Goal: Communication & Community: Answer question/provide support

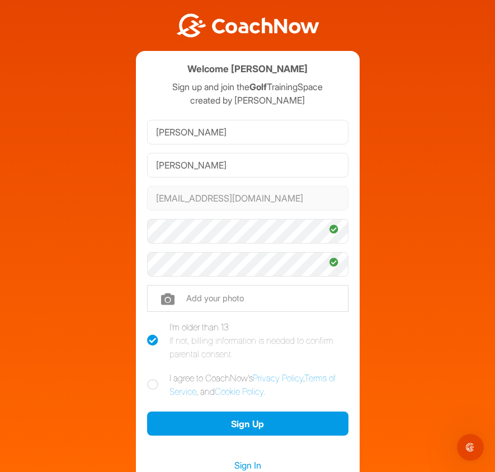
click at [195, 378] on label "I agree to CoachNow's Privacy Policy , Terms of Service , and Cookie Policy ." at bounding box center [247, 384] width 201 height 27
click at [154, 378] on input "I agree to CoachNow's Privacy Policy , Terms of Service , and Cookie Policy ." at bounding box center [150, 374] width 7 height 7
checkbox input "true"
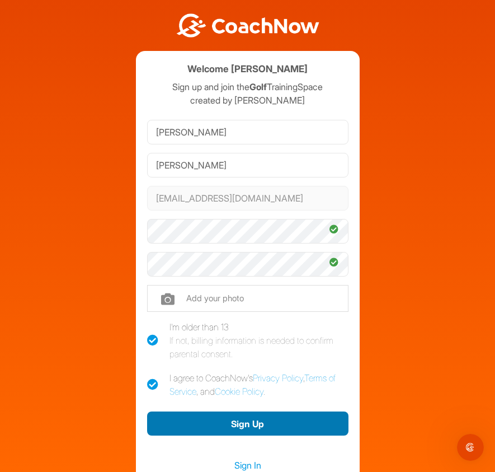
click at [196, 420] on button "Sign Up" at bounding box center [247, 423] width 201 height 24
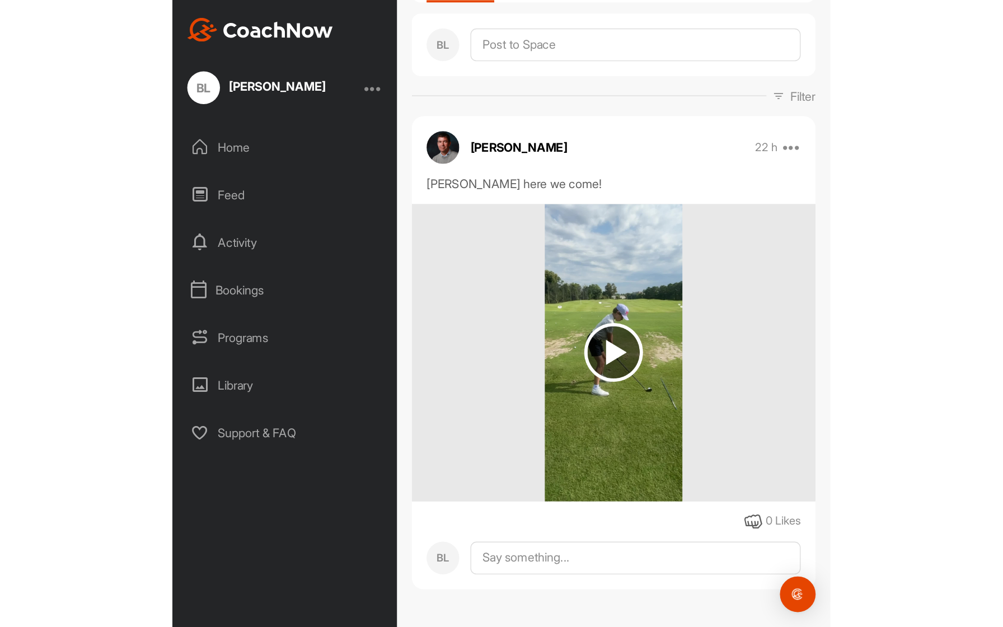
scroll to position [120, 0]
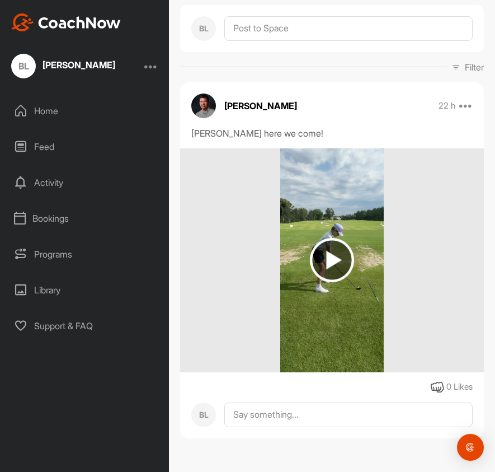
click at [335, 255] on img at bounding box center [332, 260] width 44 height 44
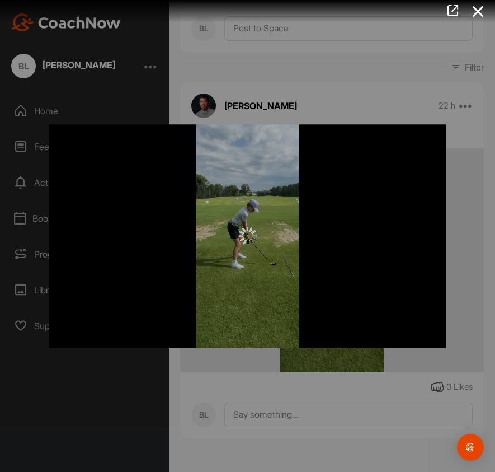
click at [335, 255] on div at bounding box center [247, 235] width 397 height 223
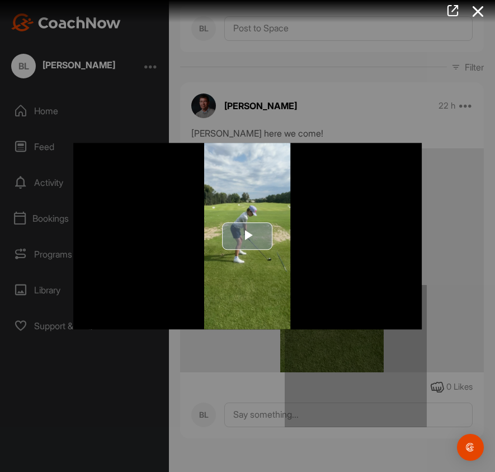
click at [248, 236] on span "Video Player" at bounding box center [248, 236] width 0 height 0
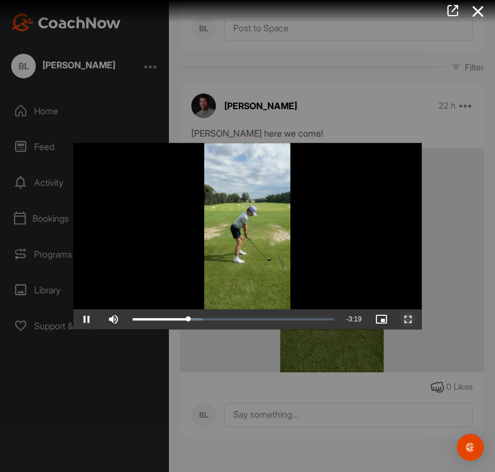
click at [409, 319] on span "Video Player" at bounding box center [408, 319] width 27 height 0
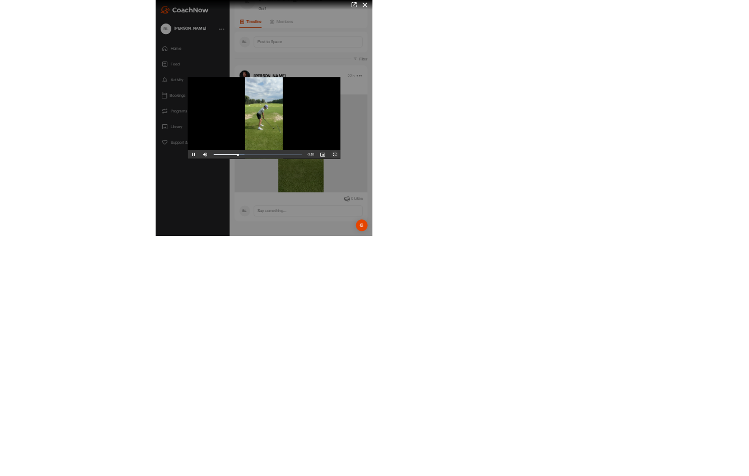
scroll to position [0, 0]
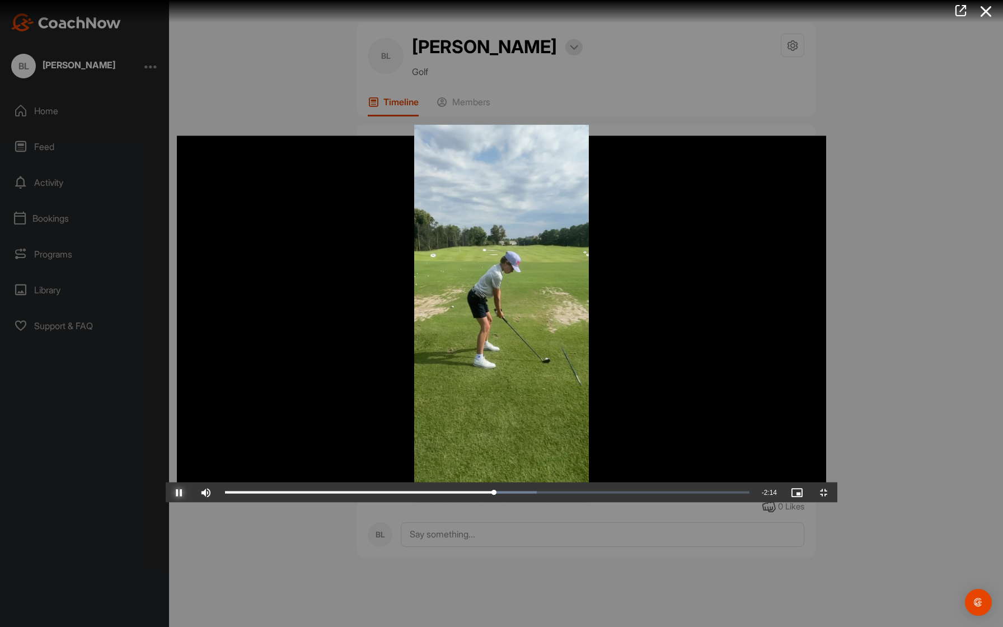
click at [166, 471] on span "Video Player" at bounding box center [179, 493] width 27 height 0
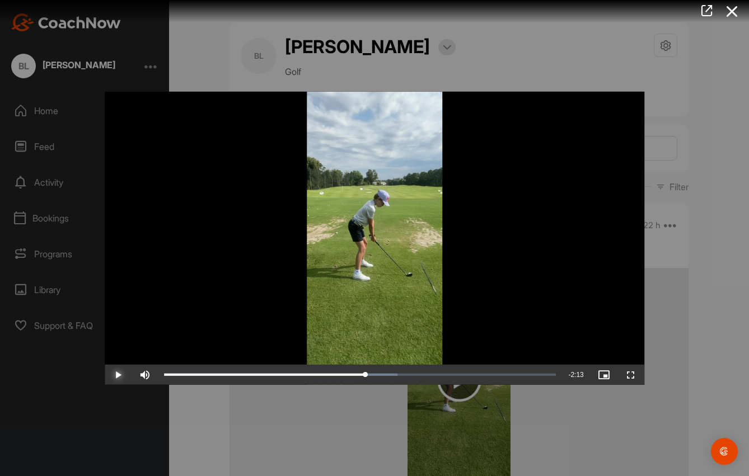
click at [118, 375] on span "Video Player" at bounding box center [118, 375] width 27 height 0
click at [495, 9] on icon at bounding box center [732, 11] width 26 height 21
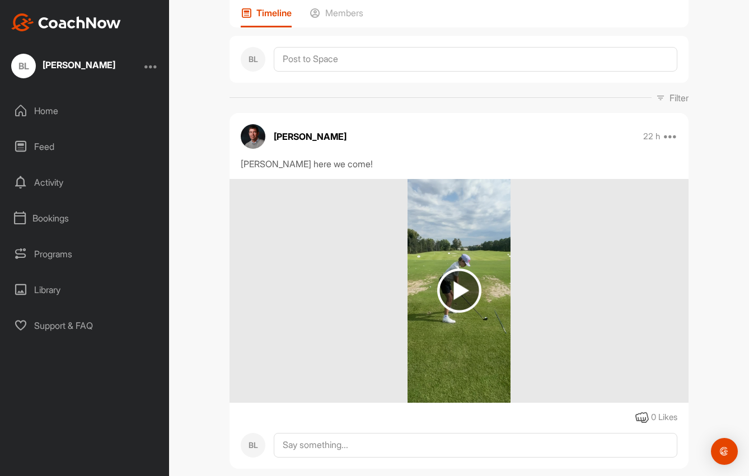
scroll to position [115, 0]
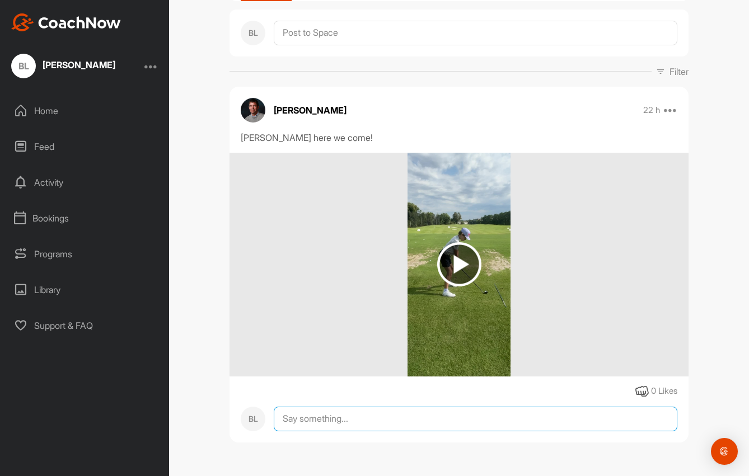
click at [341, 420] on textarea at bounding box center [476, 419] width 404 height 25
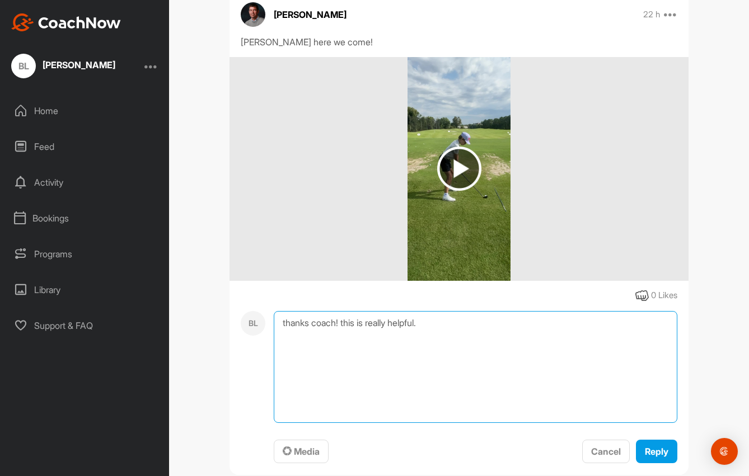
scroll to position [225, 0]
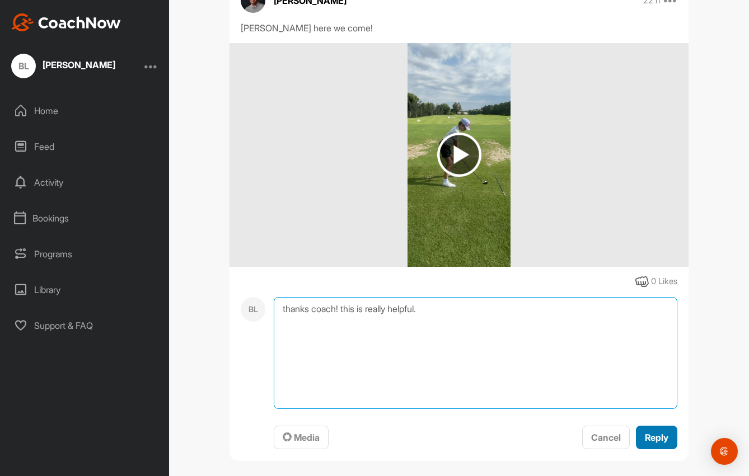
type textarea "thanks coach! this is really helpful."
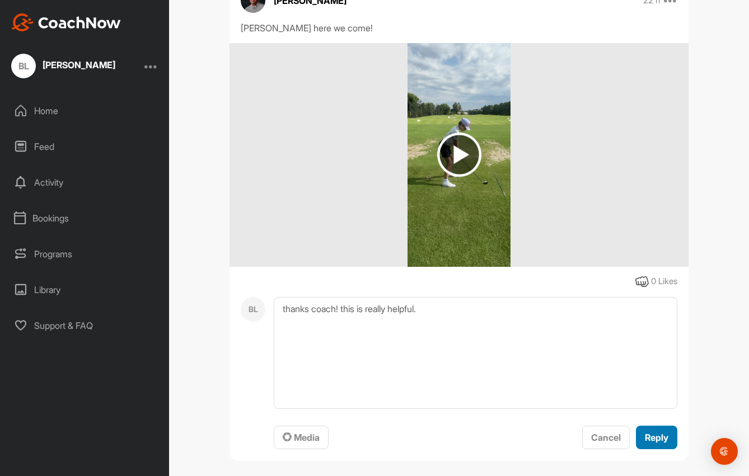
click at [495, 439] on span "Reply" at bounding box center [657, 437] width 24 height 11
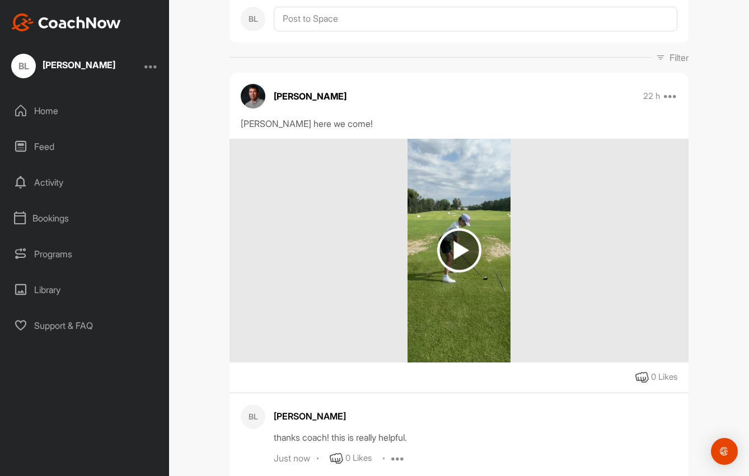
scroll to position [199, 0]
